Goal: Task Accomplishment & Management: Use online tool/utility

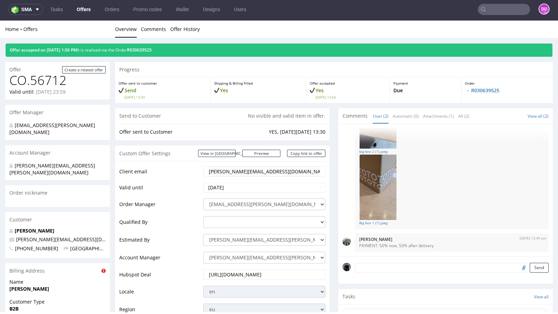
click at [81, 10] on link "Offers" at bounding box center [83, 9] width 22 height 11
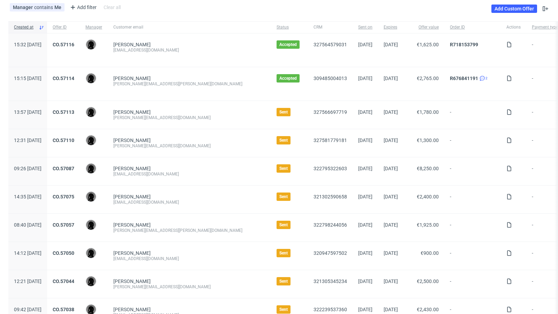
scroll to position [42, 0]
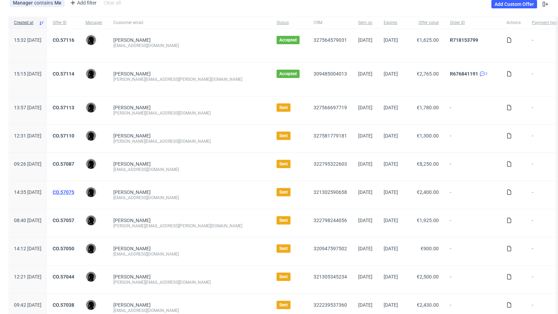
click at [74, 192] on link "CO.57075" at bounding box center [64, 193] width 22 height 6
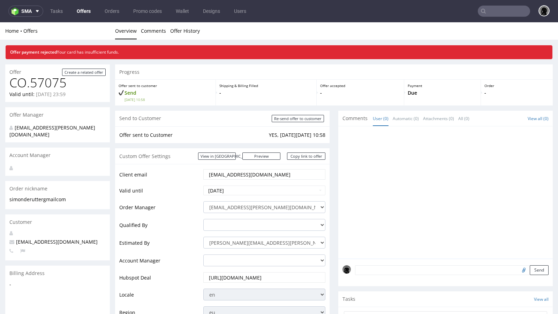
click at [44, 239] on span "[EMAIL_ADDRESS][DOMAIN_NAME]" at bounding box center [53, 242] width 88 height 7
copy span "[EMAIL_ADDRESS][DOMAIN_NAME]"
click at [88, 1] on nav "sma Tasks Offers Orders Promo codes Wallet Designs Users" at bounding box center [279, 11] width 558 height 22
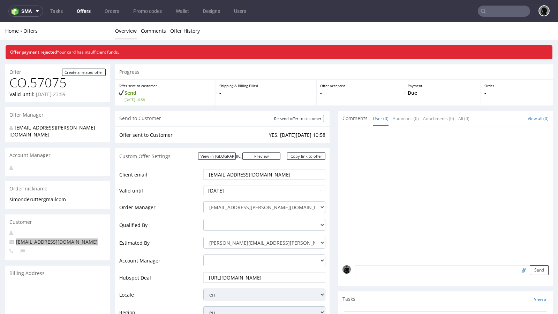
click at [84, 10] on link "Offers" at bounding box center [83, 11] width 22 height 11
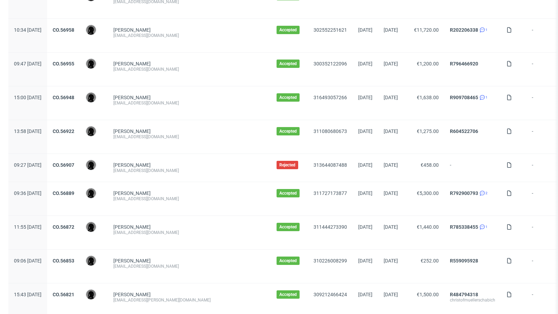
scroll to position [715, 0]
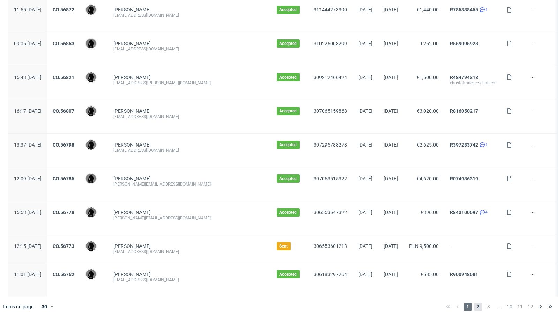
click at [474, 303] on span "2" at bounding box center [478, 307] width 8 height 8
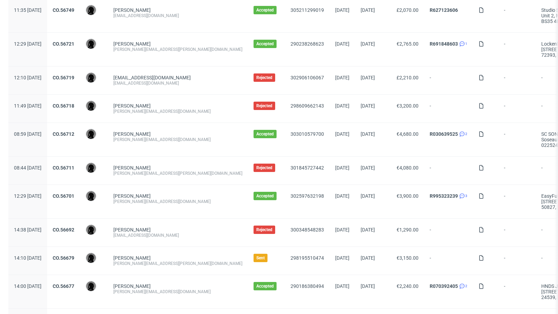
scroll to position [91, 0]
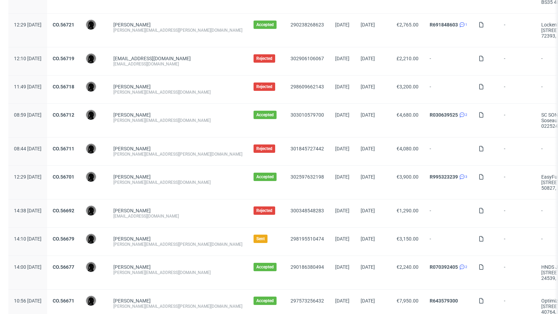
click at [80, 110] on div "CO.56712" at bounding box center [63, 120] width 33 height 33
click at [74, 112] on link "CO.56712" at bounding box center [64, 115] width 22 height 6
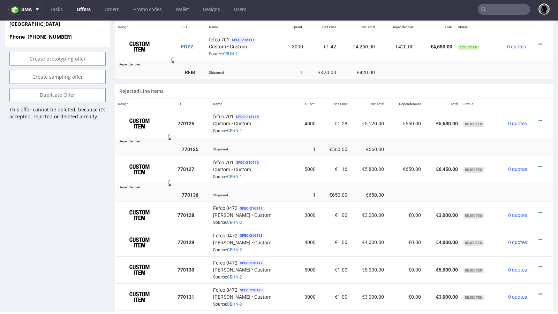
scroll to position [430, 0]
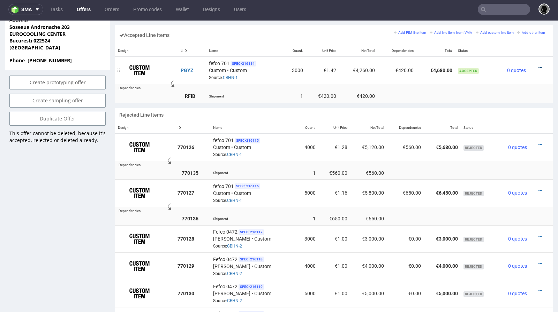
click at [538, 66] on icon at bounding box center [540, 68] width 4 height 5
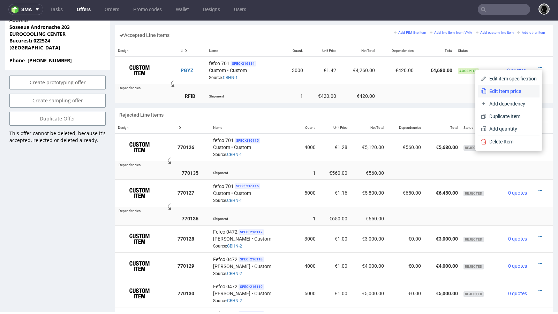
click at [510, 91] on span "Edit item price" at bounding box center [511, 91] width 50 height 7
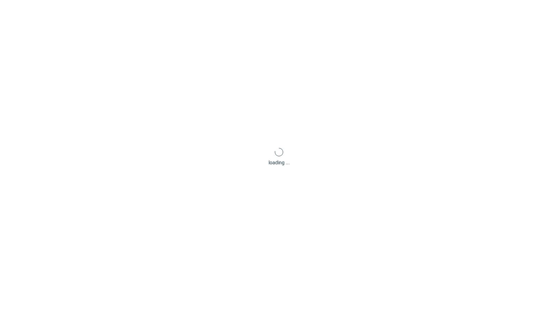
type input "1.42"
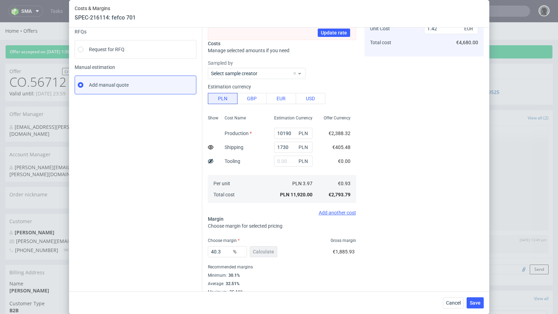
scroll to position [81, 0]
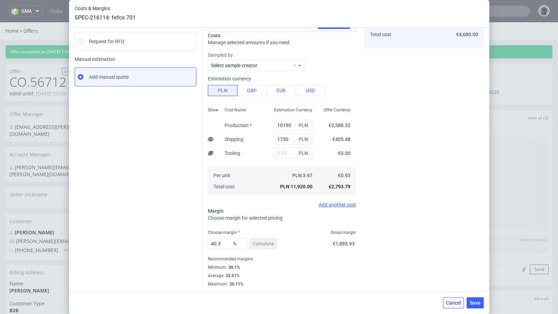
click at [449, 302] on span "Cancel" at bounding box center [453, 303] width 15 height 5
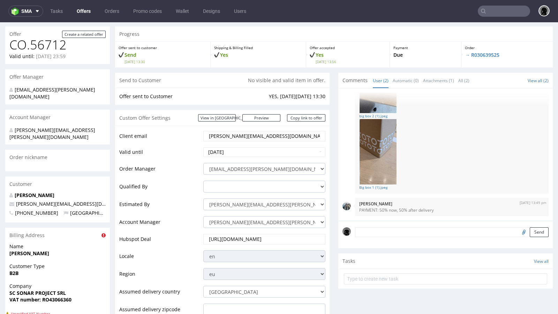
scroll to position [8, 0]
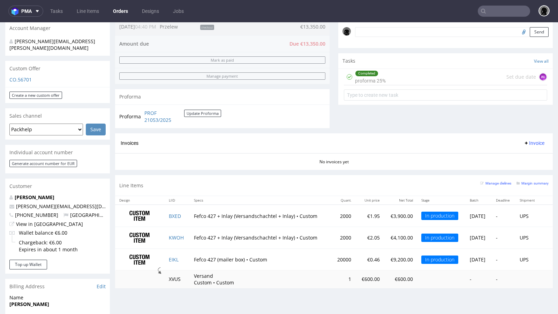
scroll to position [192, 0]
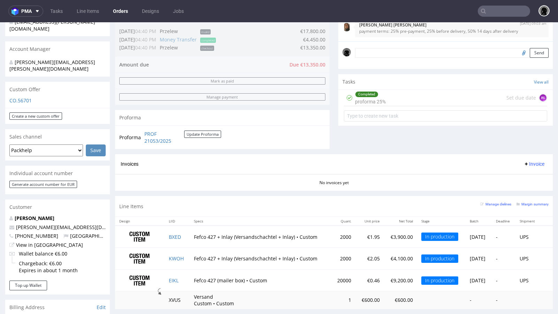
click at [24, 97] on div "CO.56701" at bounding box center [57, 102] width 105 height 11
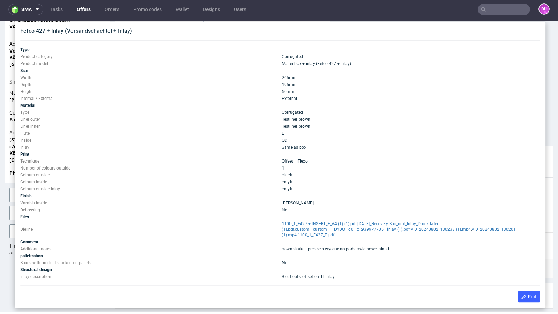
scroll to position [309, 0]
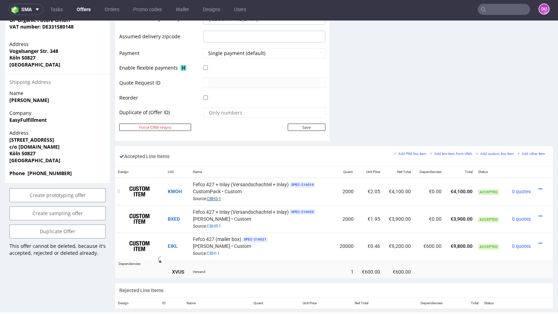
click at [212, 197] on link "CBHS-1" at bounding box center [214, 199] width 14 height 5
